Goal: Task Accomplishment & Management: Use online tool/utility

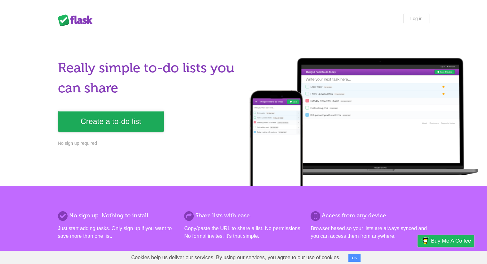
click at [152, 116] on link "Create a to-do list" at bounding box center [111, 121] width 106 height 21
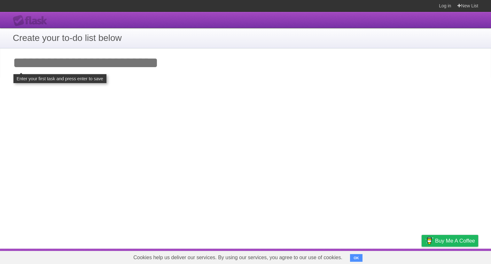
click at [128, 62] on input "Add your first task" at bounding box center [245, 62] width 491 height 29
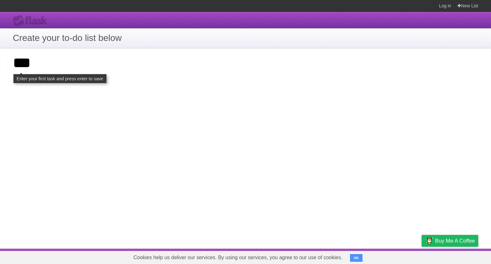
click input "**********" at bounding box center [0, 0] width 0 height 0
type input "******"
